Goal: Transaction & Acquisition: Purchase product/service

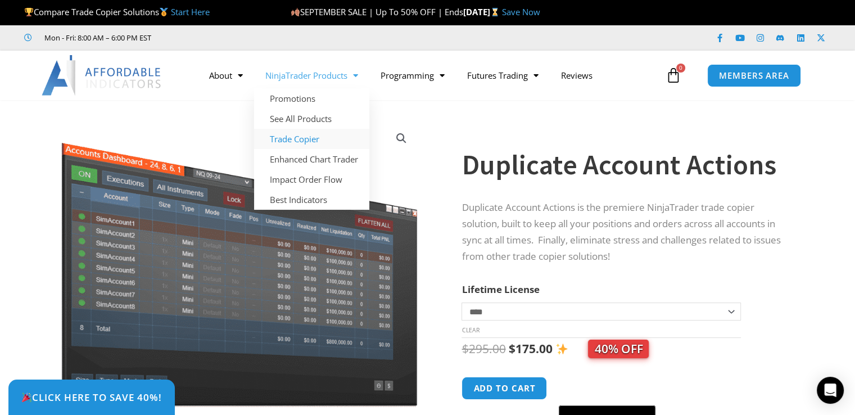
click at [315, 140] on link "Trade Copier" at bounding box center [311, 139] width 115 height 20
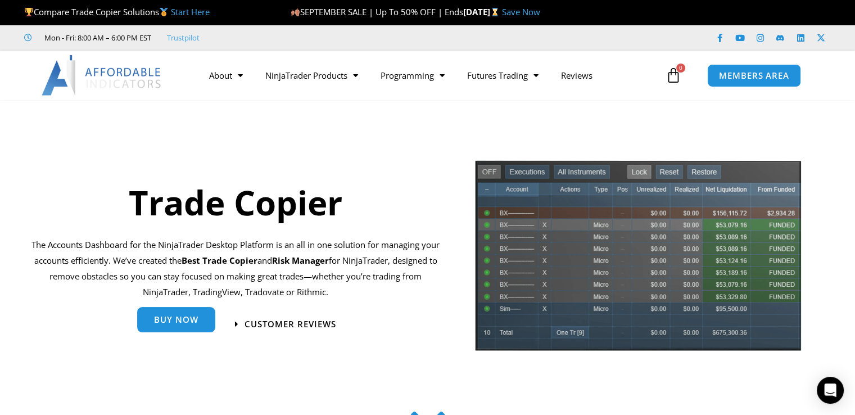
click at [164, 329] on link "Buy Now" at bounding box center [176, 319] width 78 height 25
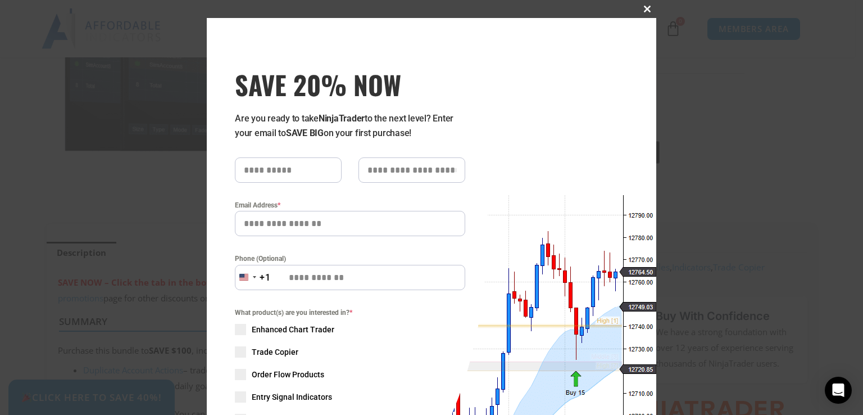
click at [643, 7] on span at bounding box center [647, 9] width 18 height 7
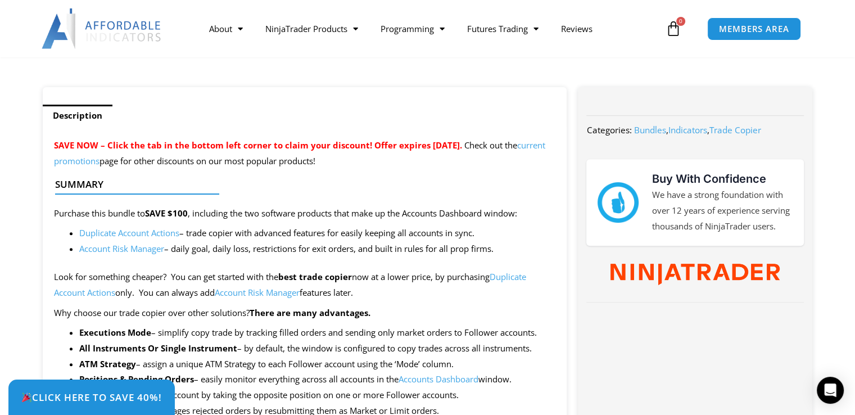
scroll to position [396, 0]
